Goal: Task Accomplishment & Management: Use online tool/utility

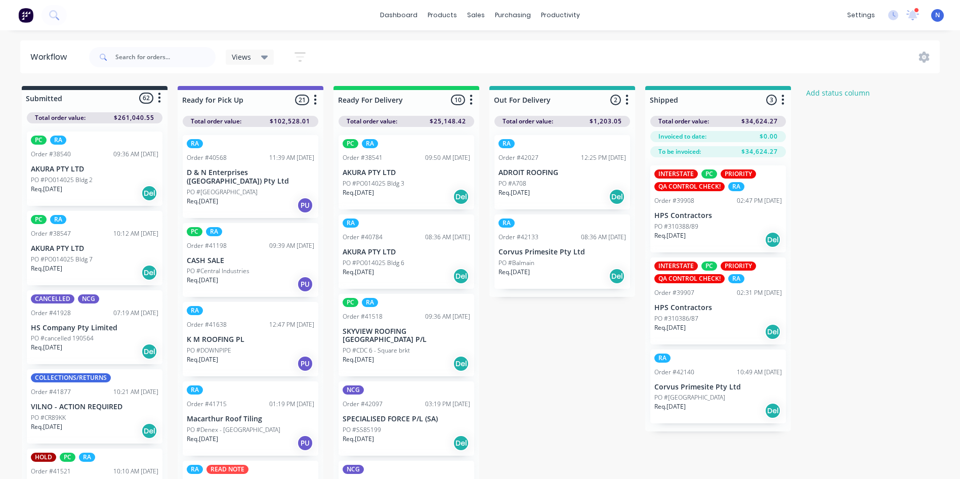
scroll to position [641, 0]
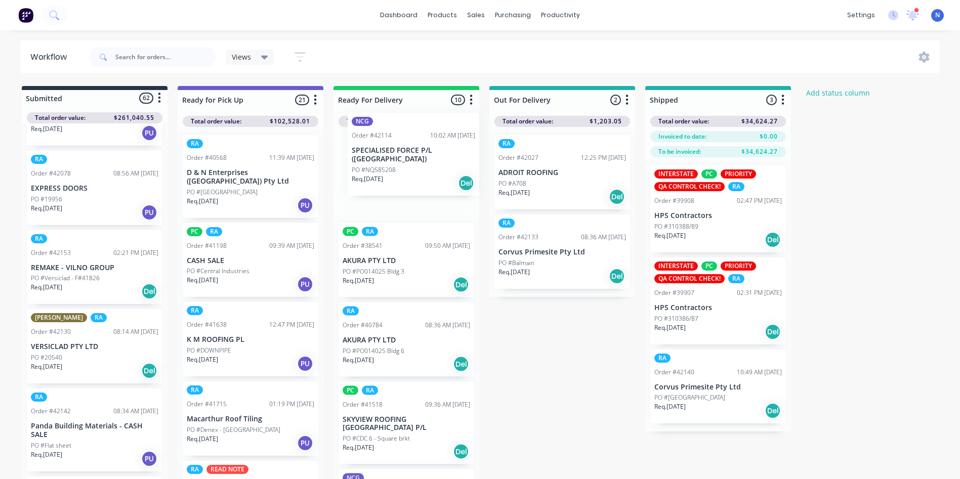
drag, startPoint x: 51, startPoint y: 330, endPoint x: 374, endPoint y: 158, distance: 366.1
click at [374, 158] on div "Submitted 62 Status colour #273444 hex #273444 Save Cancel Summaries Total orde…" at bounding box center [542, 285] width 1100 height 399
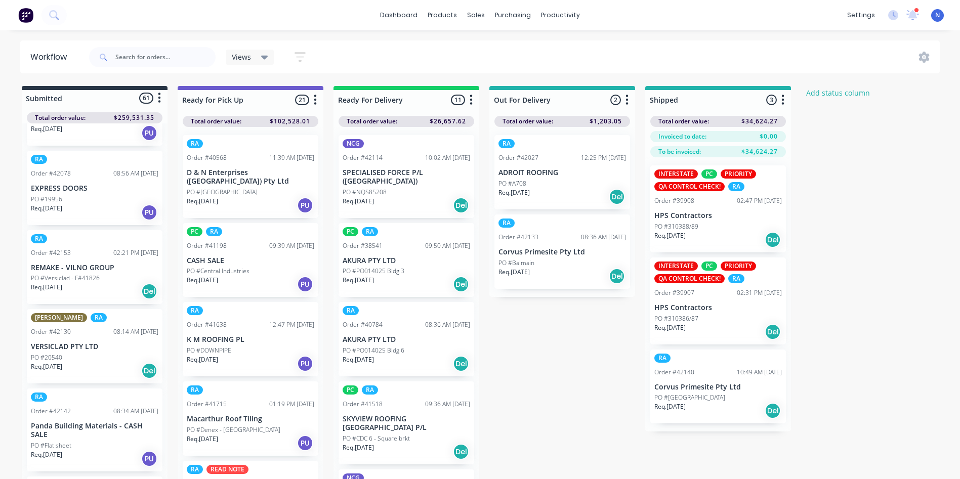
click at [374, 199] on p "Req. [DATE]" at bounding box center [357, 201] width 31 height 9
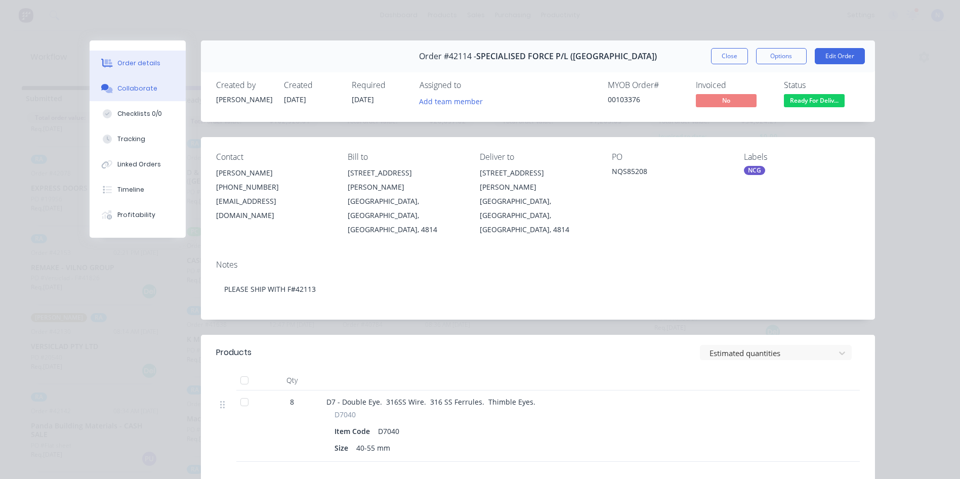
click at [141, 89] on div "Collaborate" at bounding box center [137, 88] width 40 height 9
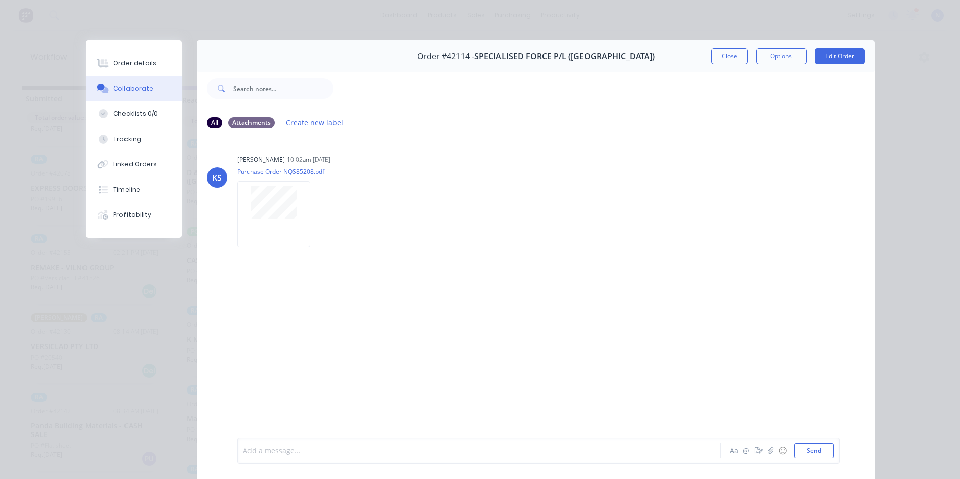
click at [359, 451] on div at bounding box center [464, 451] width 443 height 11
click at [721, 62] on button "Close" at bounding box center [729, 56] width 37 height 16
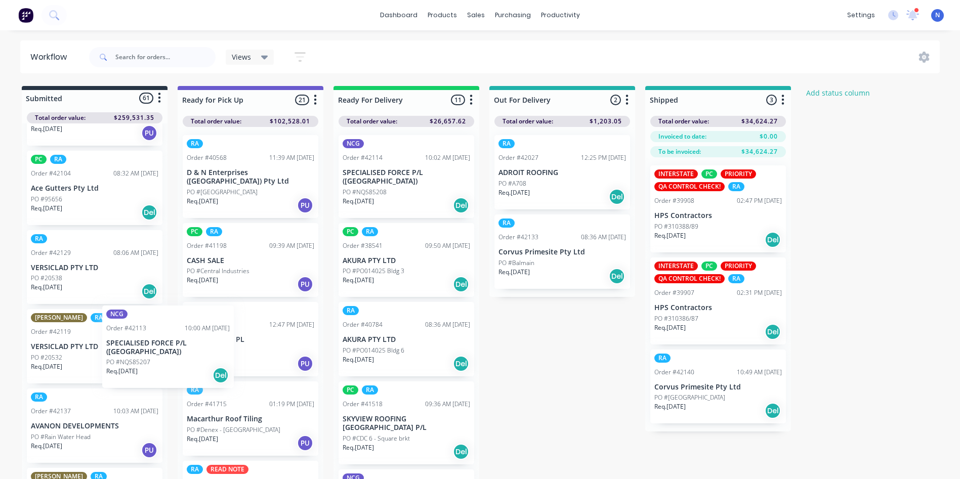
scroll to position [1, 0]
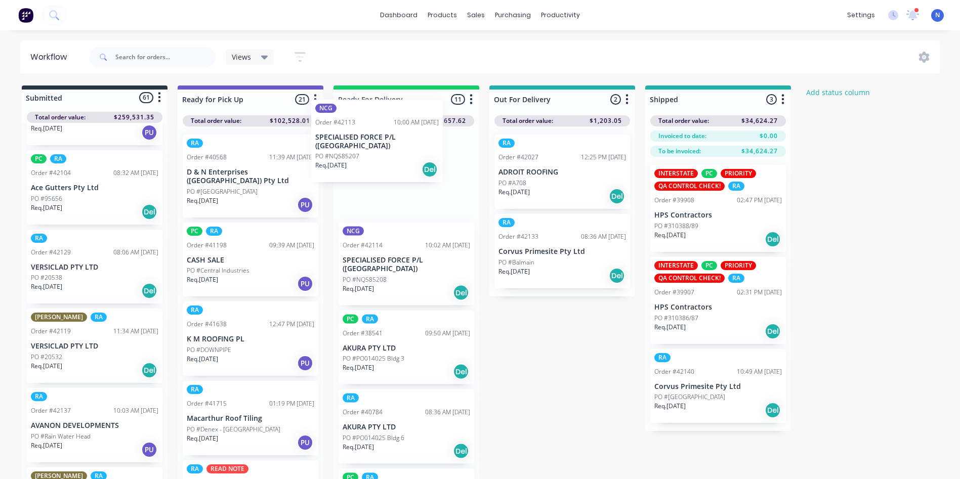
drag, startPoint x: 48, startPoint y: 411, endPoint x: 350, endPoint y: 128, distance: 414.1
click at [350, 128] on div "Submitted 61 Status colour #273444 hex #273444 Save Cancel Summaries Total orde…" at bounding box center [542, 284] width 1100 height 399
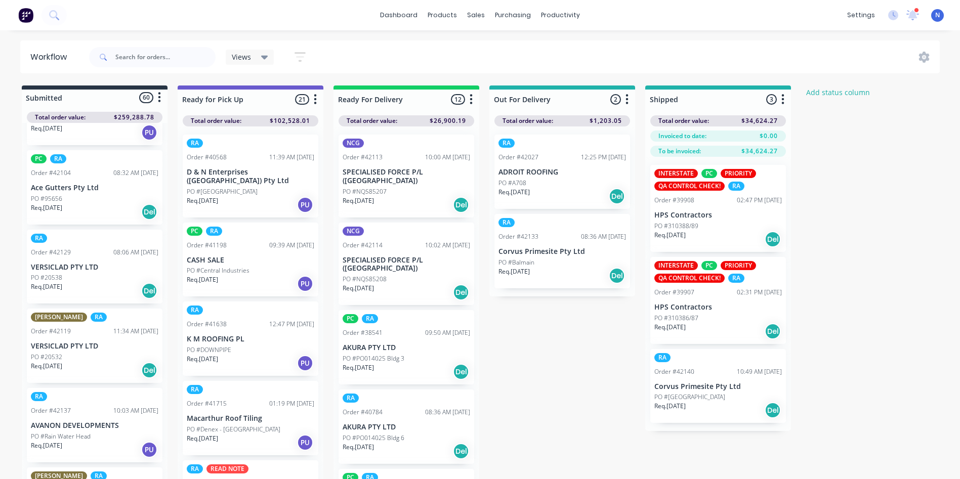
click at [366, 186] on div "NCG Order #42113 10:00 AM [DATE] SPECIALISED FORCE P/L ([GEOGRAPHIC_DATA]) PO #…" at bounding box center [406, 176] width 136 height 83
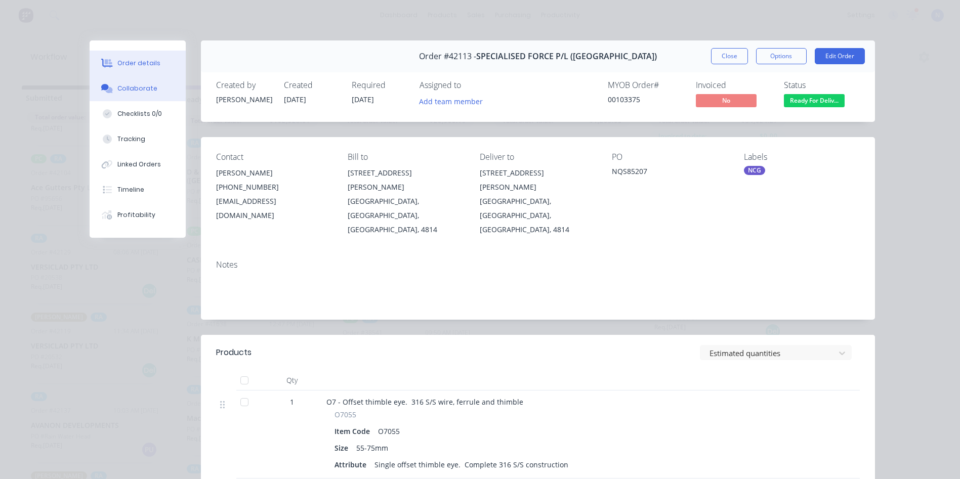
click at [140, 81] on button "Collaborate" at bounding box center [138, 88] width 96 height 25
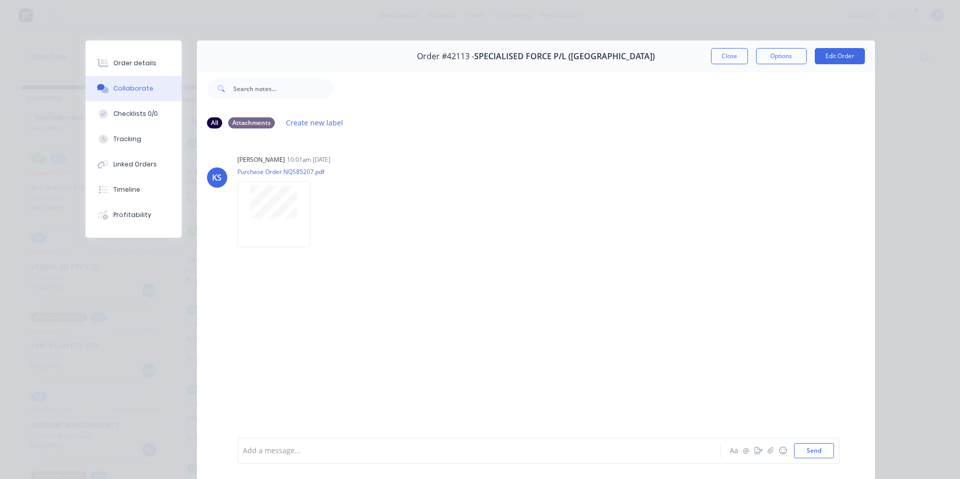
click at [361, 449] on div at bounding box center [464, 451] width 443 height 11
click at [733, 55] on button "Close" at bounding box center [729, 56] width 37 height 16
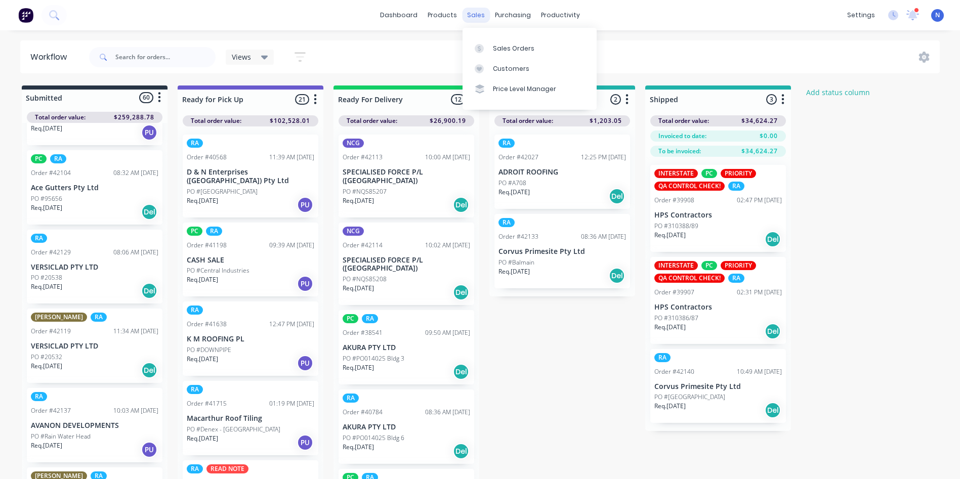
click at [473, 11] on div "sales" at bounding box center [476, 15] width 28 height 15
click at [511, 52] on div "Sales Orders" at bounding box center [513, 48] width 41 height 9
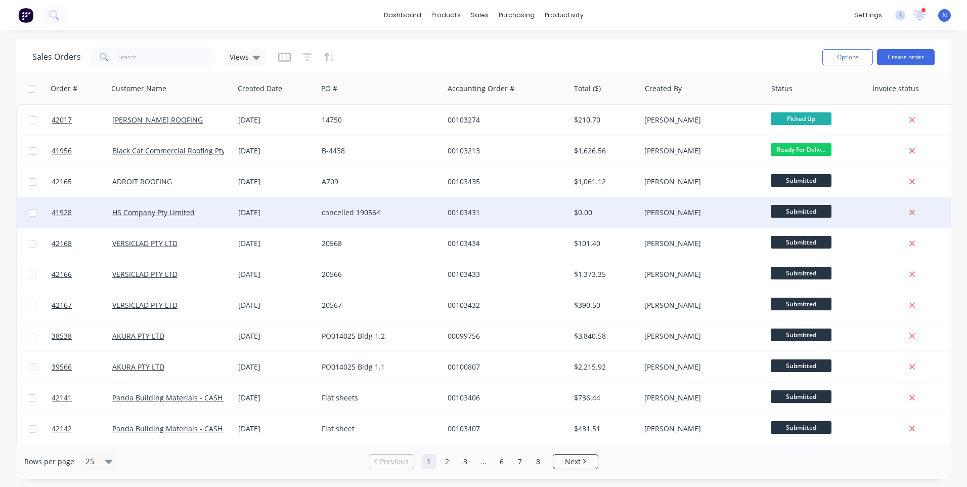
click at [372, 203] on div "cancelled 190564" at bounding box center [381, 212] width 126 height 30
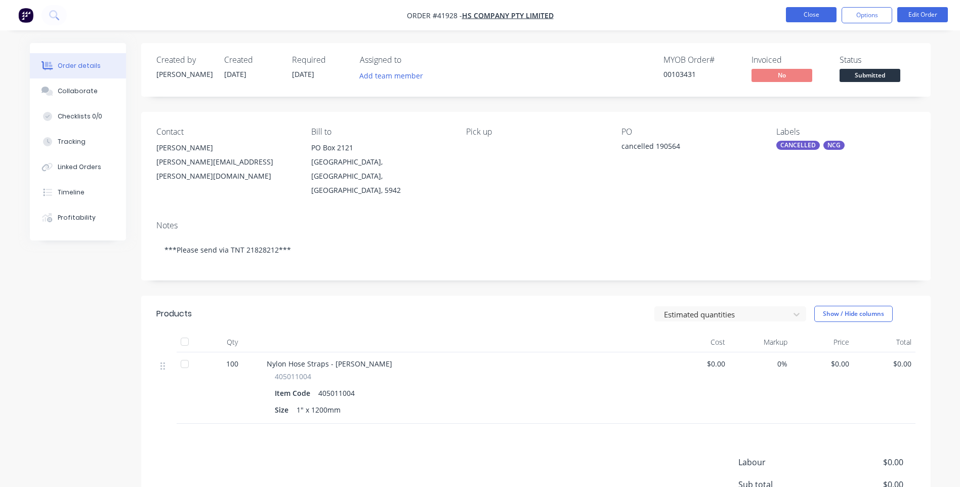
click at [800, 18] on button "Close" at bounding box center [811, 14] width 51 height 15
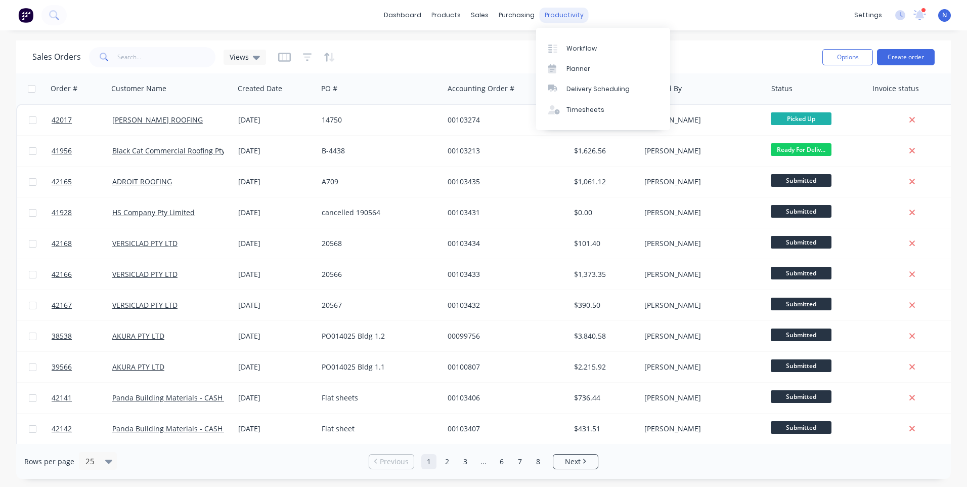
click at [561, 17] on div "productivity" at bounding box center [564, 15] width 49 height 15
click at [570, 47] on div "Workflow" at bounding box center [582, 48] width 30 height 9
